Goal: Information Seeking & Learning: Learn about a topic

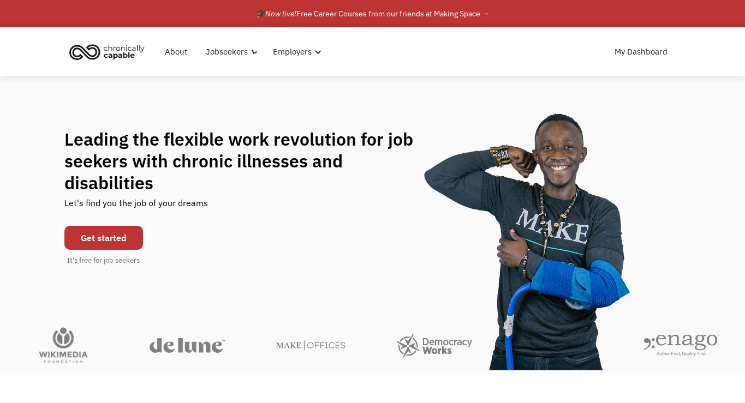
click at [426, 152] on h1 "Leading the flexible work revolution for job seekers with chronic illnesses and…" at bounding box center [249, 161] width 370 height 66
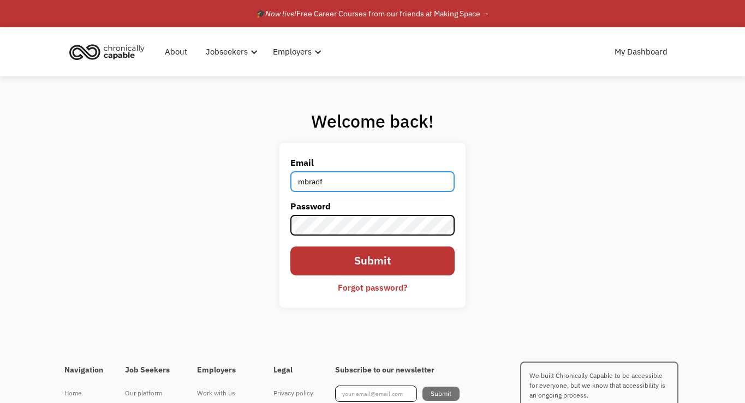
type input "mbradfield@berklee.edu"
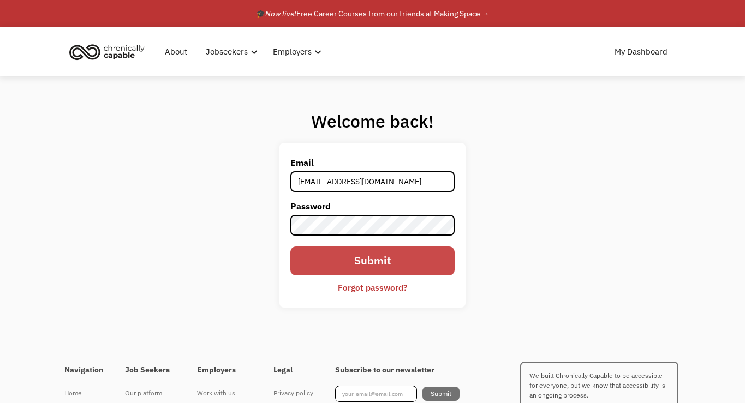
click at [325, 253] on input "Submit" at bounding box center [372, 261] width 164 height 29
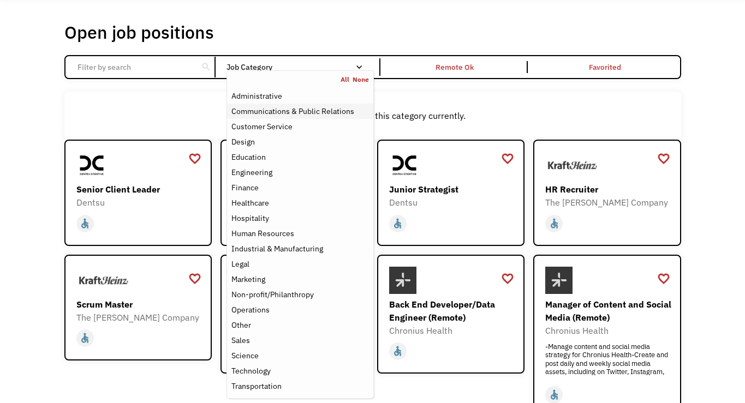
scroll to position [39, 0]
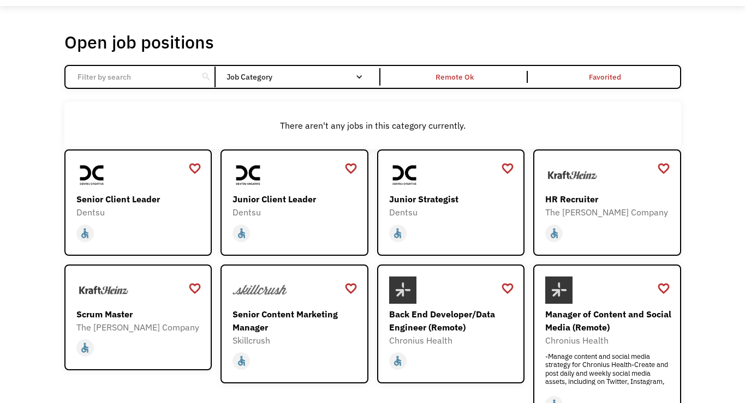
click at [299, 39] on div "Open job positions You have X liked items Search" at bounding box center [372, 42] width 617 height 22
click at [154, 79] on input "Email Form" at bounding box center [132, 77] width 122 height 21
type input "Music"
click input "Email Form" at bounding box center [0, 0] width 0 height 0
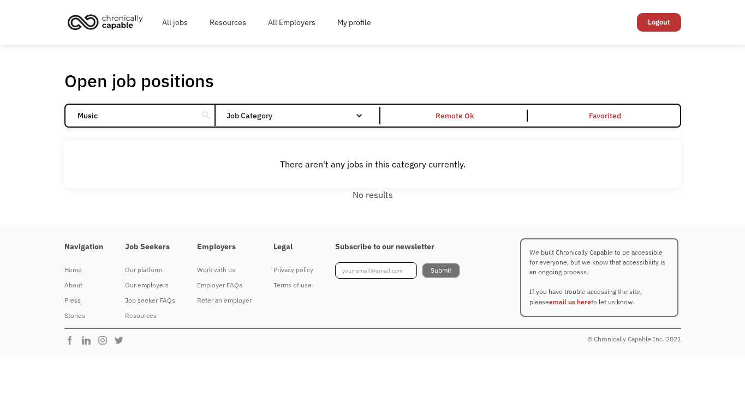
click at [183, 117] on input "Music" at bounding box center [132, 115] width 122 height 21
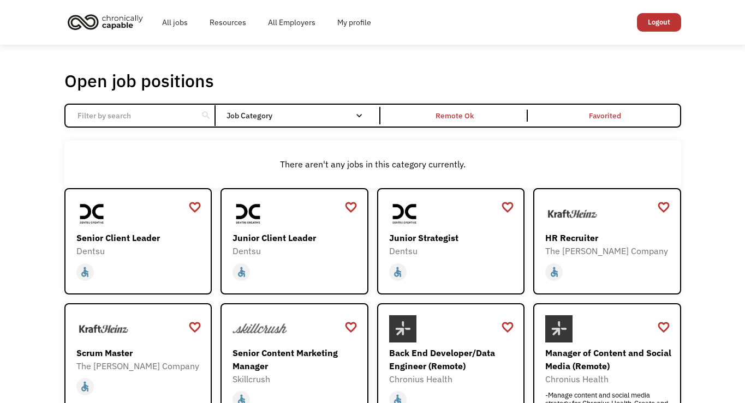
click at [129, 150] on div "There aren't any jobs in this category currently." at bounding box center [372, 164] width 617 height 48
click at [120, 110] on input "Email Form" at bounding box center [132, 115] width 122 height 21
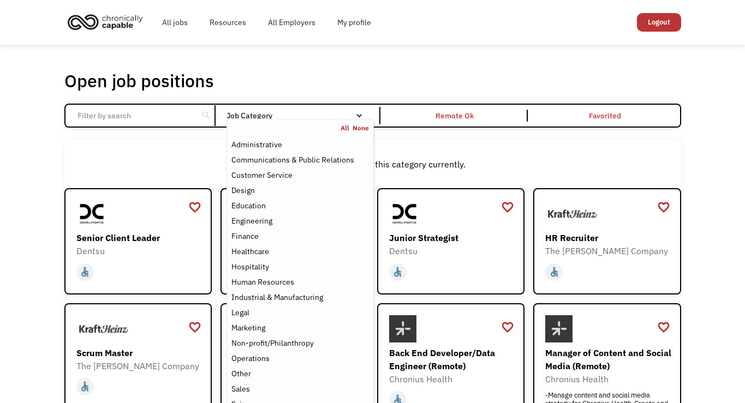
click at [294, 108] on div "Job Category" at bounding box center [300, 115] width 147 height 17
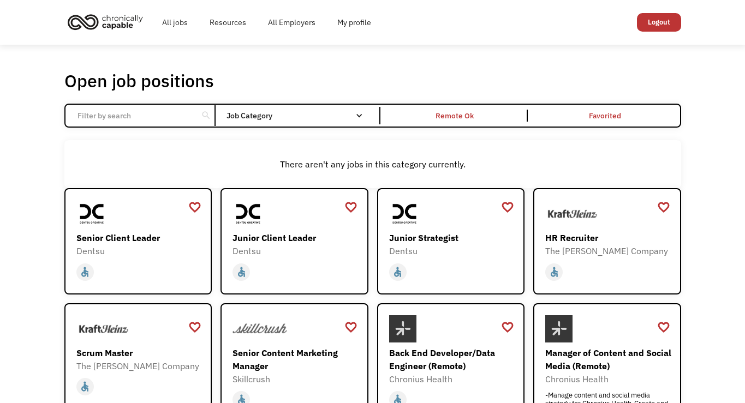
click at [290, 116] on div "Job Category" at bounding box center [300, 116] width 147 height 8
click at [291, 76] on div "Open job positions You have X liked items Search" at bounding box center [372, 81] width 617 height 22
click at [156, 118] on input "Email Form" at bounding box center [132, 115] width 122 height 21
type input "Audio"
click input "Email Form" at bounding box center [0, 0] width 0 height 0
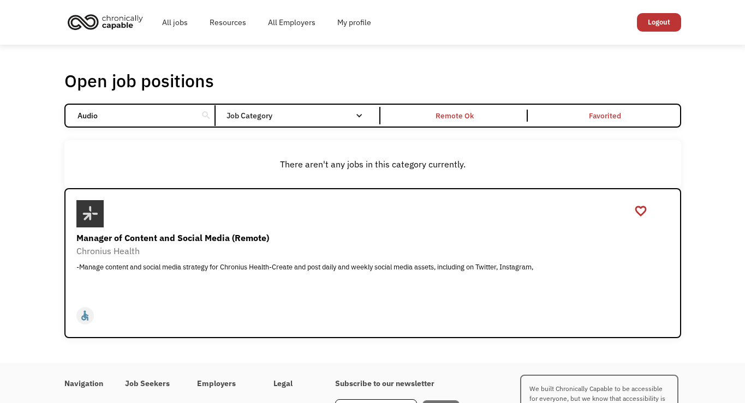
click at [134, 120] on input "Audio" at bounding box center [132, 115] width 122 height 21
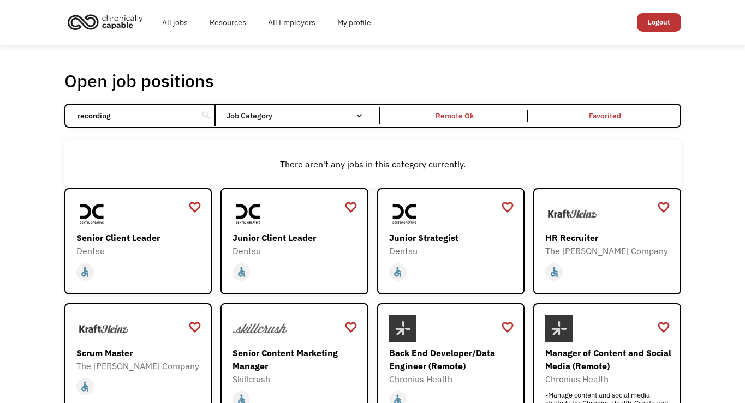
click input "Email Form" at bounding box center [0, 0] width 0 height 0
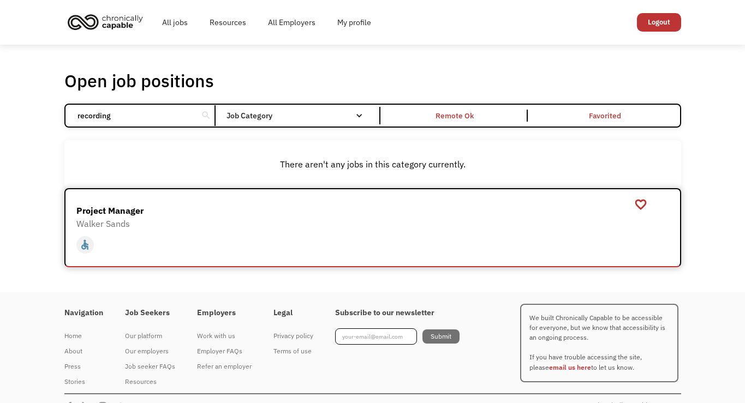
click at [111, 226] on div "Walker Sands" at bounding box center [374, 223] width 596 height 13
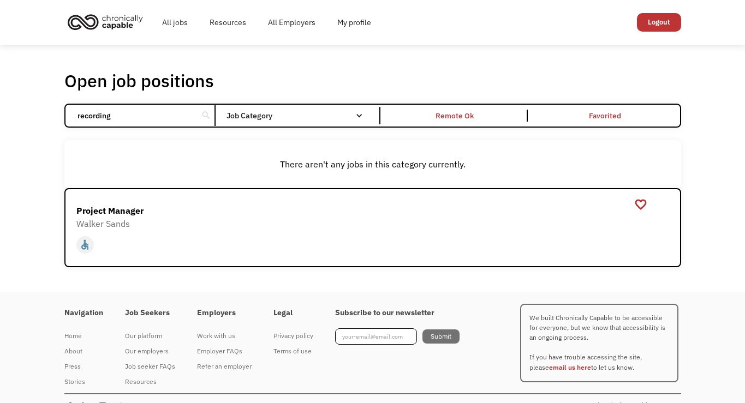
click at [144, 117] on input "recording" at bounding box center [132, 115] width 122 height 21
type input "art"
click input "Email Form" at bounding box center [0, 0] width 0 height 0
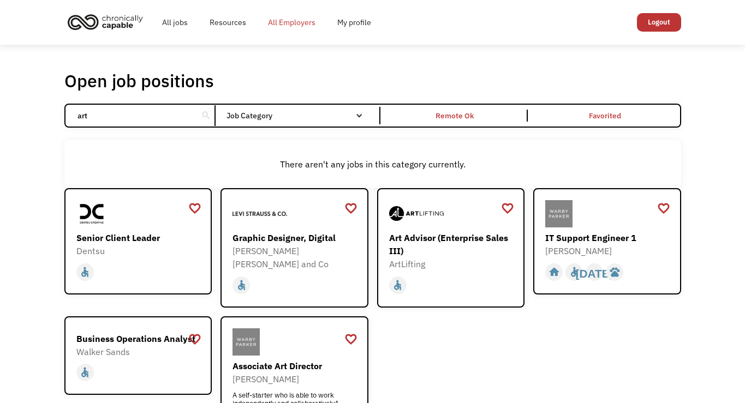
click at [300, 26] on link "All Employers" at bounding box center [291, 22] width 69 height 35
